Goal: Task Accomplishment & Management: Use online tool/utility

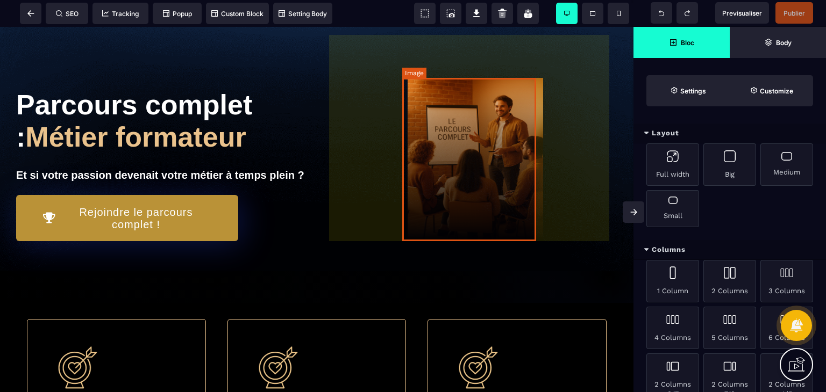
scroll to position [30, 0]
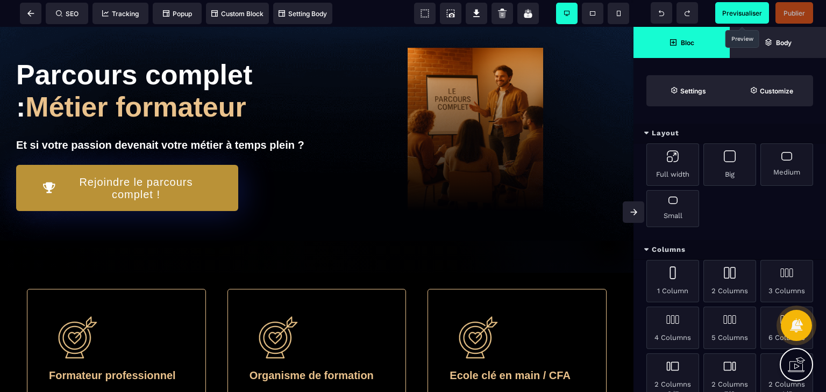
click at [738, 6] on span "Previsualiser" at bounding box center [742, 13] width 54 height 22
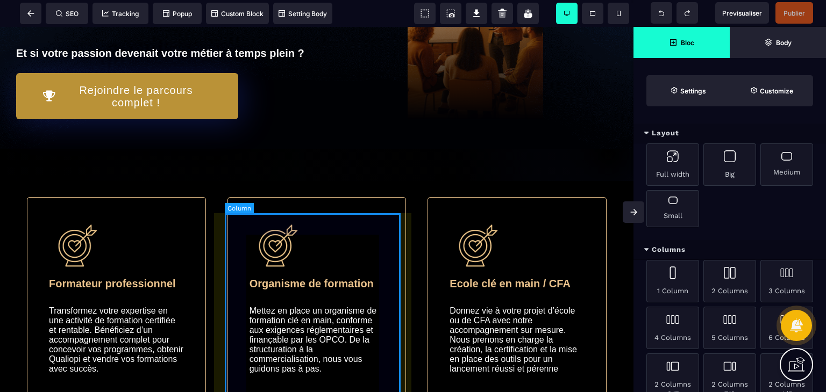
scroll to position [0, 0]
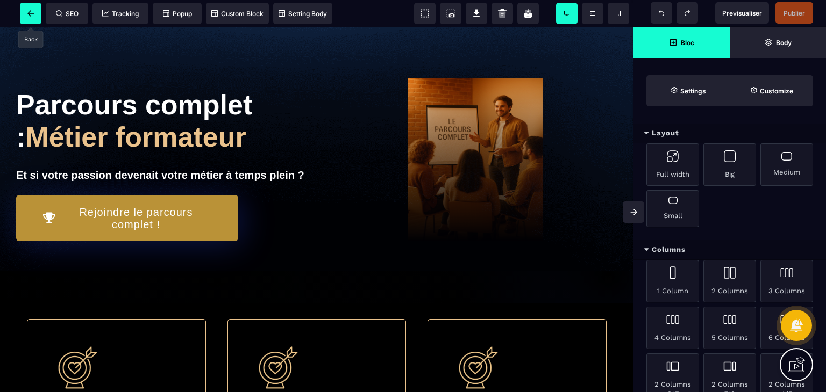
click at [27, 13] on icon at bounding box center [30, 13] width 7 height 6
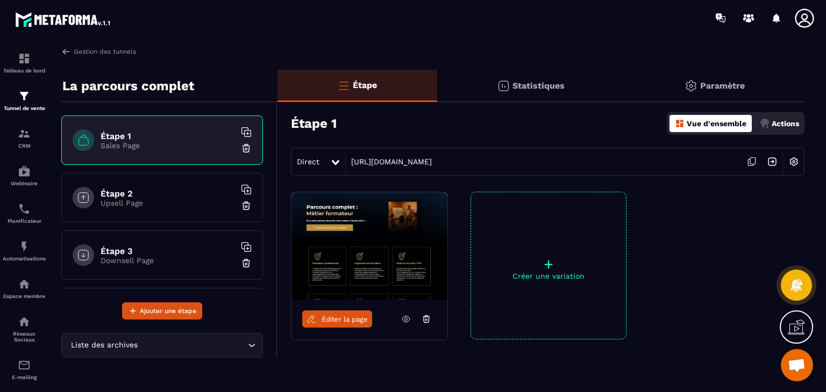
click at [126, 201] on p "Upsell Page" at bounding box center [168, 203] width 134 height 9
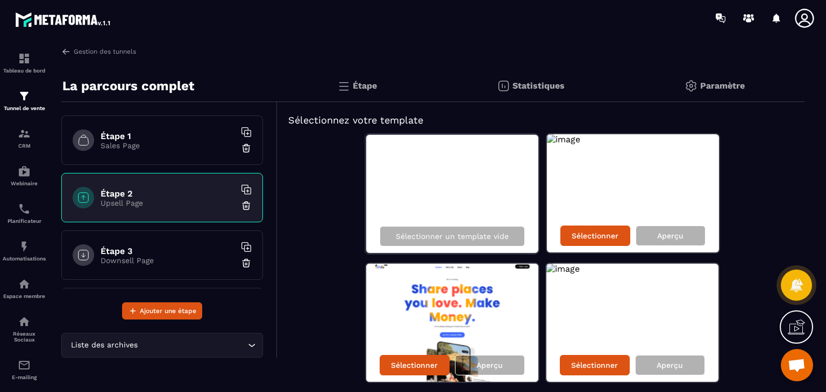
click at [716, 81] on p "Paramètre" at bounding box center [722, 86] width 45 height 10
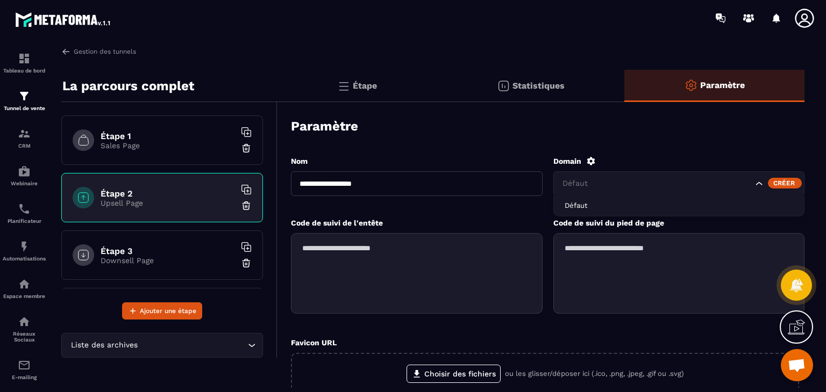
click at [759, 185] on icon "Search for option" at bounding box center [759, 183] width 6 height 3
click at [759, 185] on icon "Search for option" at bounding box center [759, 183] width 11 height 11
click at [158, 248] on h6 "Étape 3" at bounding box center [168, 251] width 134 height 10
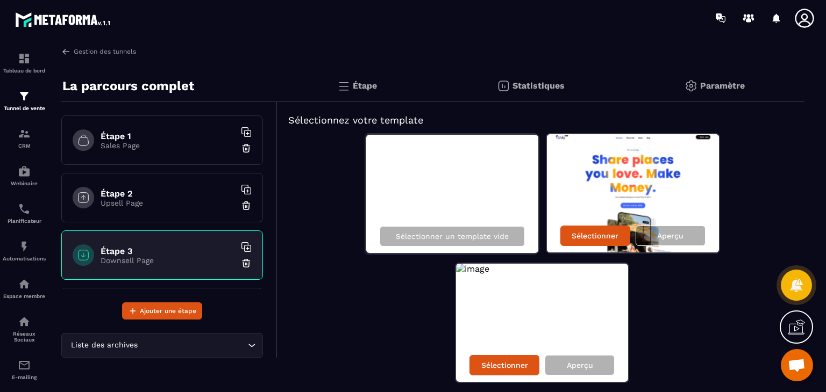
click at [137, 199] on p "Upsell Page" at bounding box center [168, 203] width 134 height 9
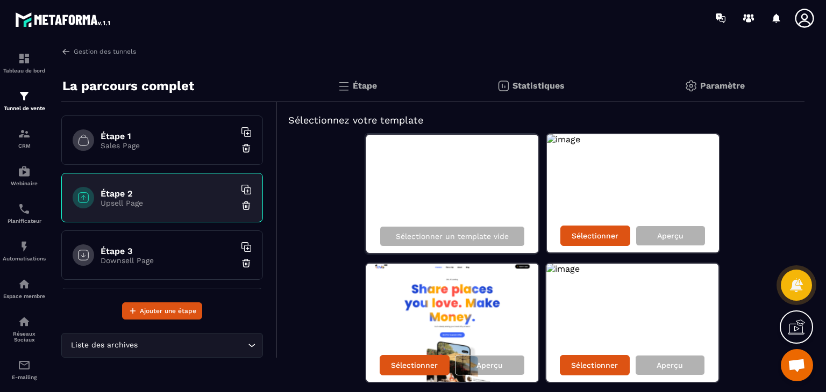
click at [133, 148] on p "Sales Page" at bounding box center [168, 145] width 134 height 9
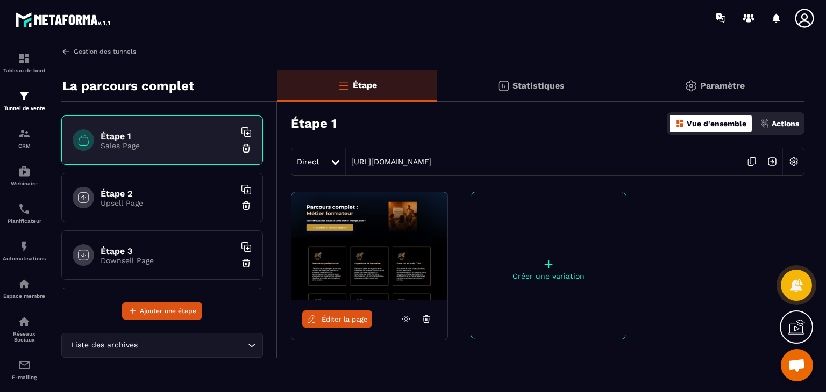
click at [69, 50] on img at bounding box center [66, 52] width 10 height 10
